Goal: Task Accomplishment & Management: Manage account settings

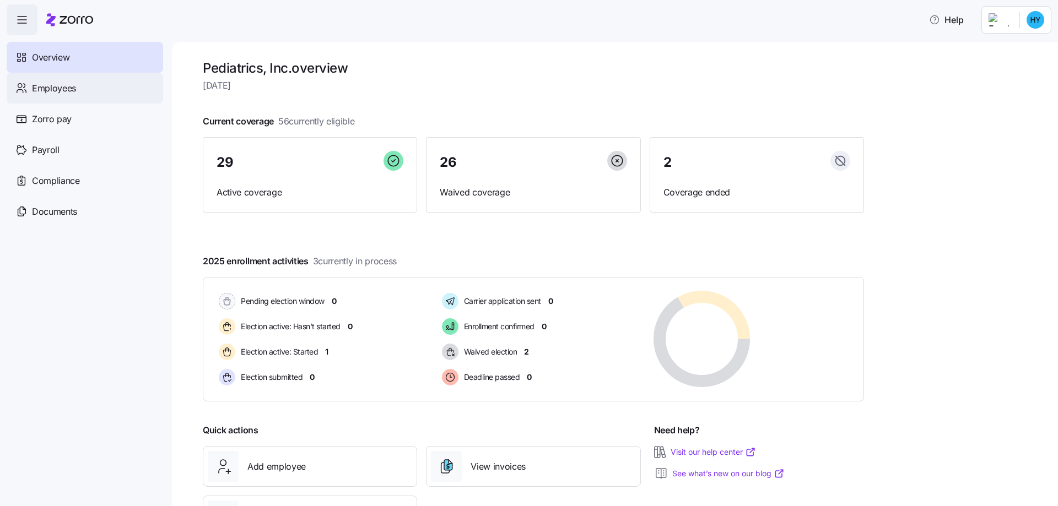
click at [66, 90] on span "Employees" at bounding box center [54, 89] width 44 height 14
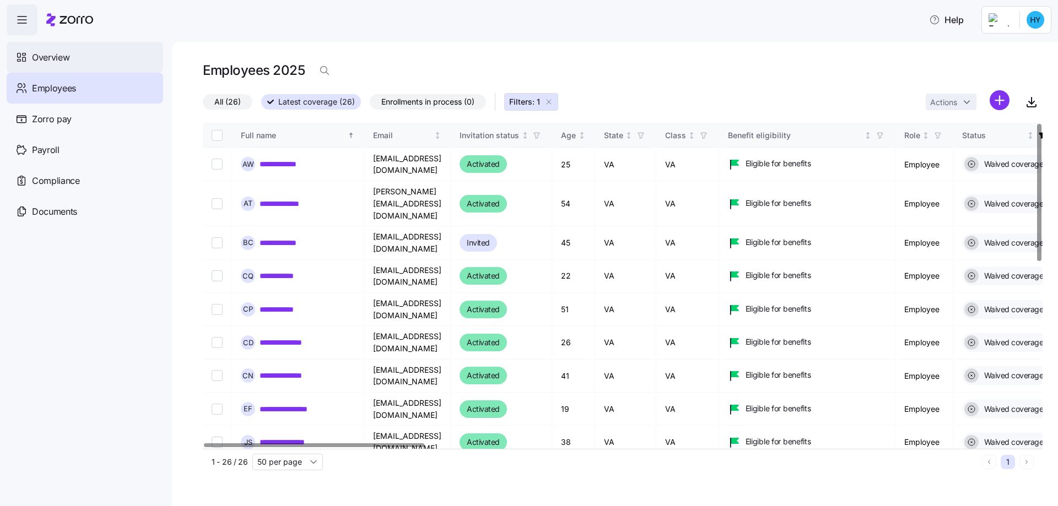
click at [41, 69] on div "Overview" at bounding box center [85, 57] width 156 height 31
click at [54, 53] on span "Overview" at bounding box center [50, 58] width 37 height 14
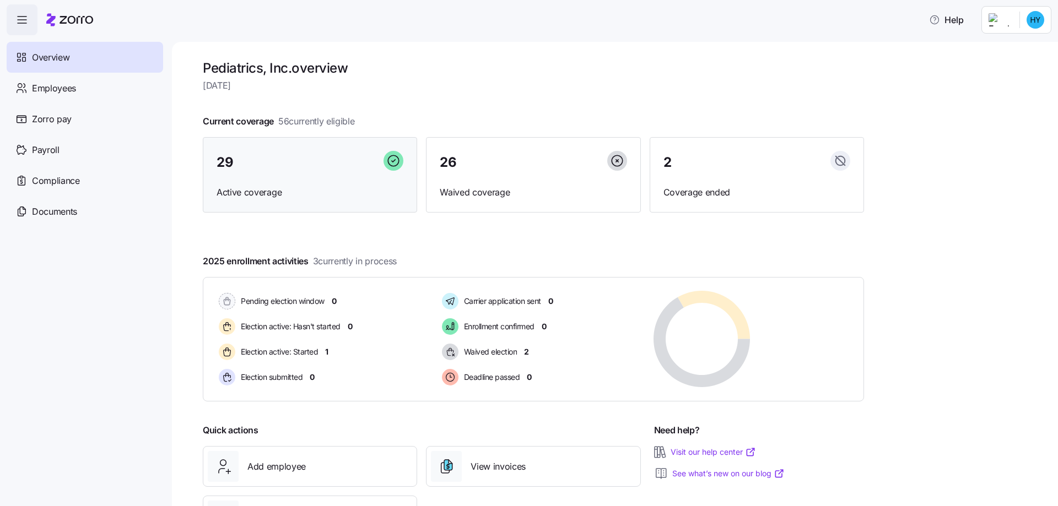
click at [299, 160] on div "29" at bounding box center [309, 163] width 187 height 24
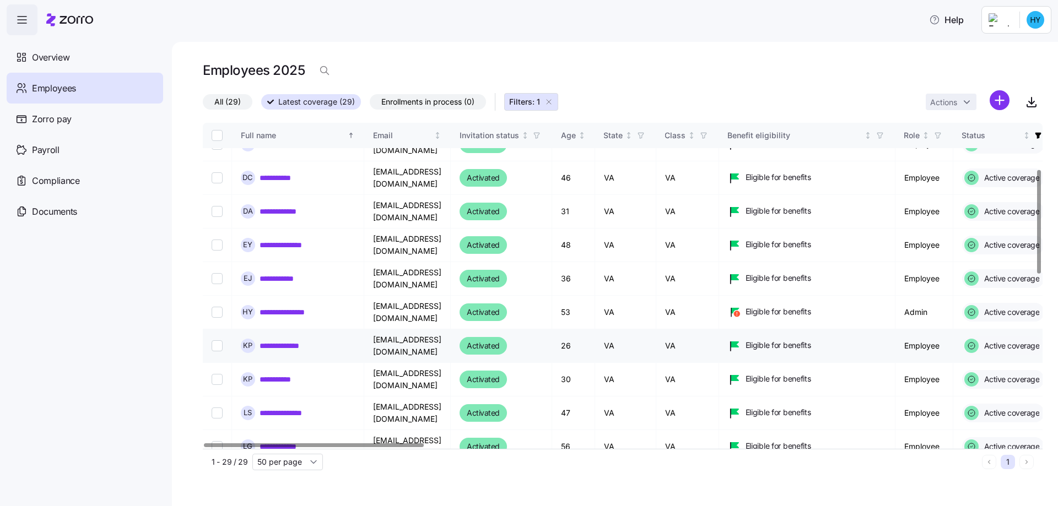
scroll to position [220, 0]
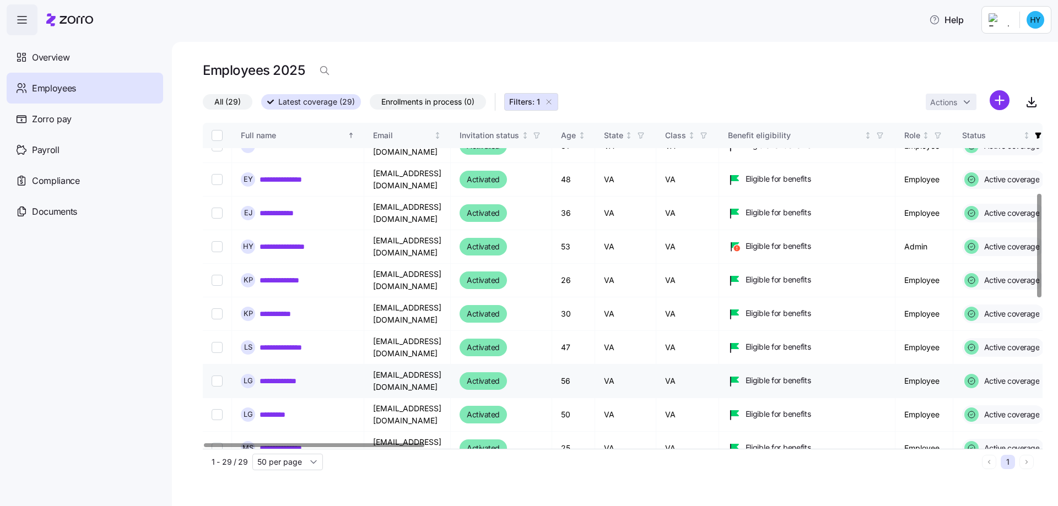
click at [307, 382] on link "**********" at bounding box center [284, 381] width 51 height 11
